Goal: Navigation & Orientation: Find specific page/section

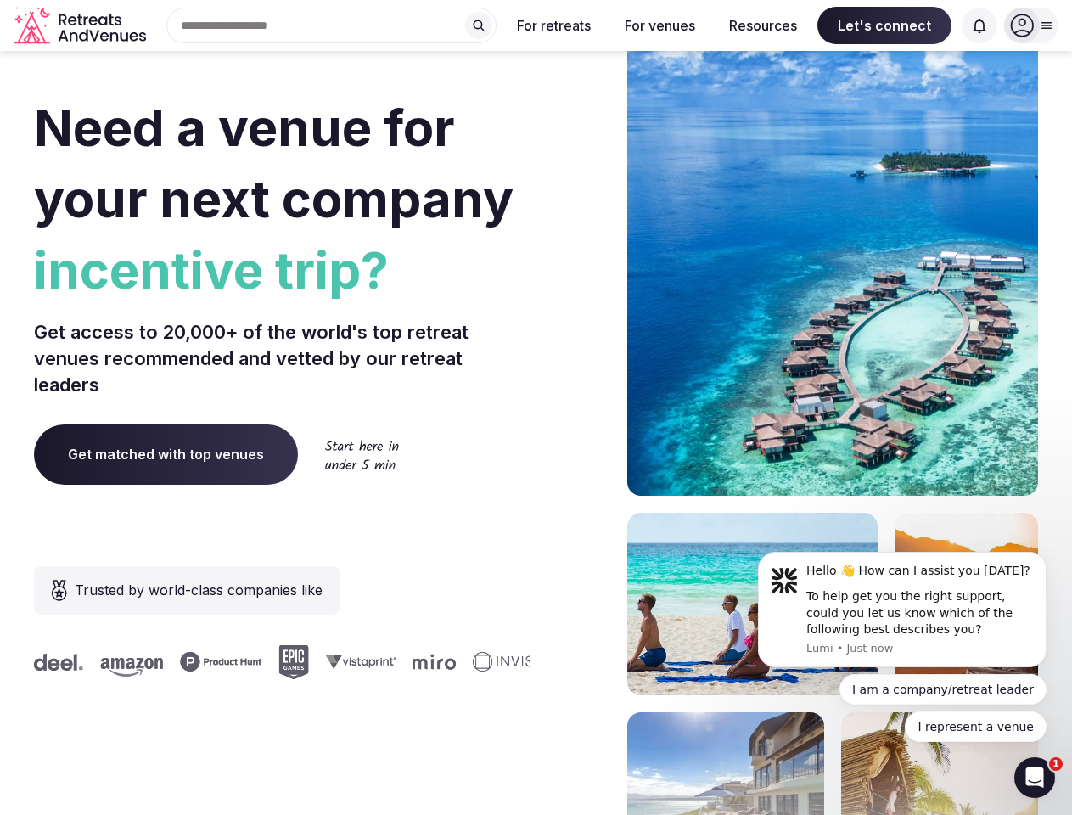
click at [536, 407] on div "Need a venue for your next company incentive trip? Get access to 20,000+ of the…" at bounding box center [536, 508] width 1004 height 1023
click at [332, 25] on div "Search Popular Destinations [GEOGRAPHIC_DATA], [GEOGRAPHIC_DATA] [GEOGRAPHIC_DA…" at bounding box center [325, 26] width 344 height 36
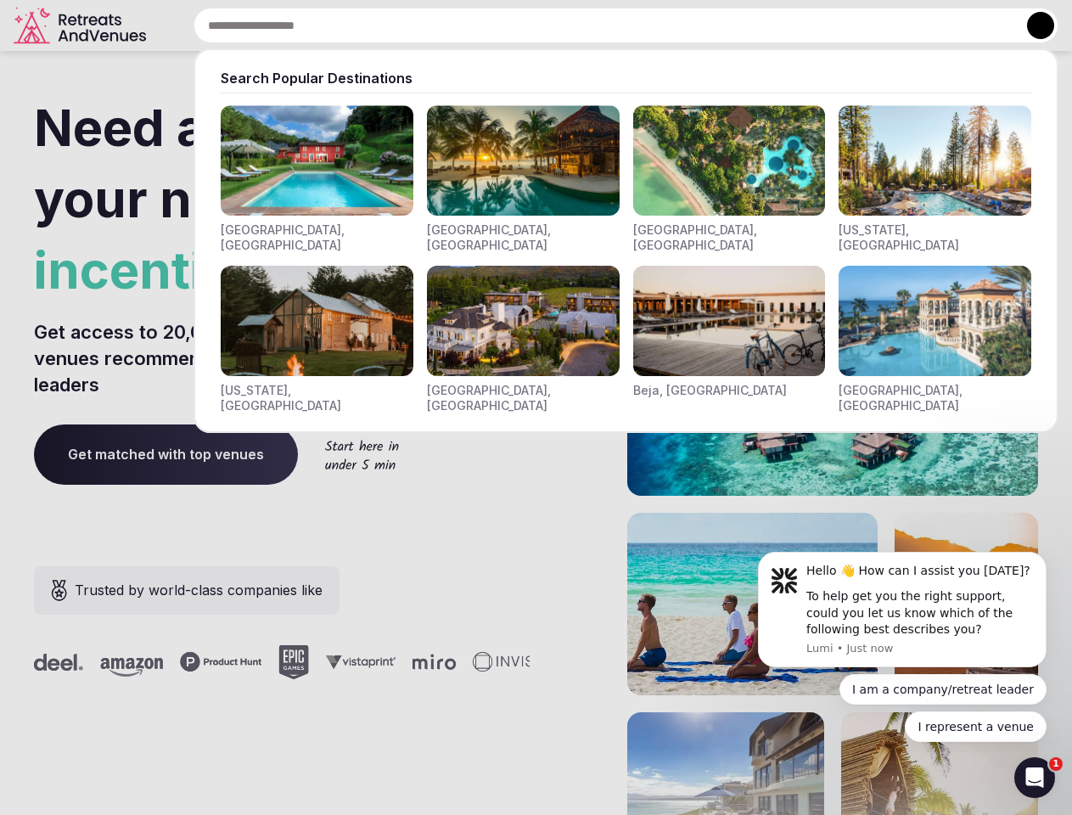
click at [479, 25] on input "text" at bounding box center [626, 26] width 865 height 36
click at [554, 25] on input "text" at bounding box center [626, 26] width 865 height 36
click at [660, 25] on input "text" at bounding box center [626, 26] width 865 height 36
click at [763, 25] on input "text" at bounding box center [626, 26] width 865 height 36
click at [885, 25] on input "text" at bounding box center [626, 26] width 865 height 36
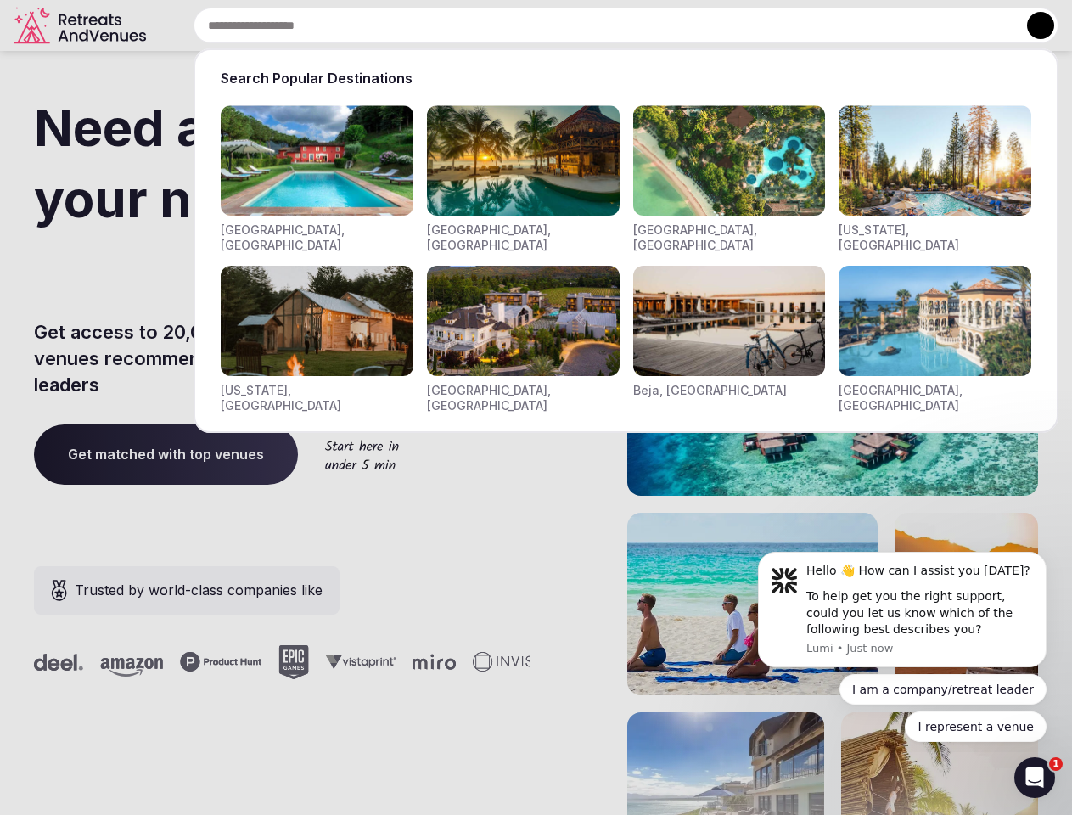
click at [980, 25] on input "text" at bounding box center [626, 26] width 865 height 36
